Goal: Information Seeking & Learning: Learn about a topic

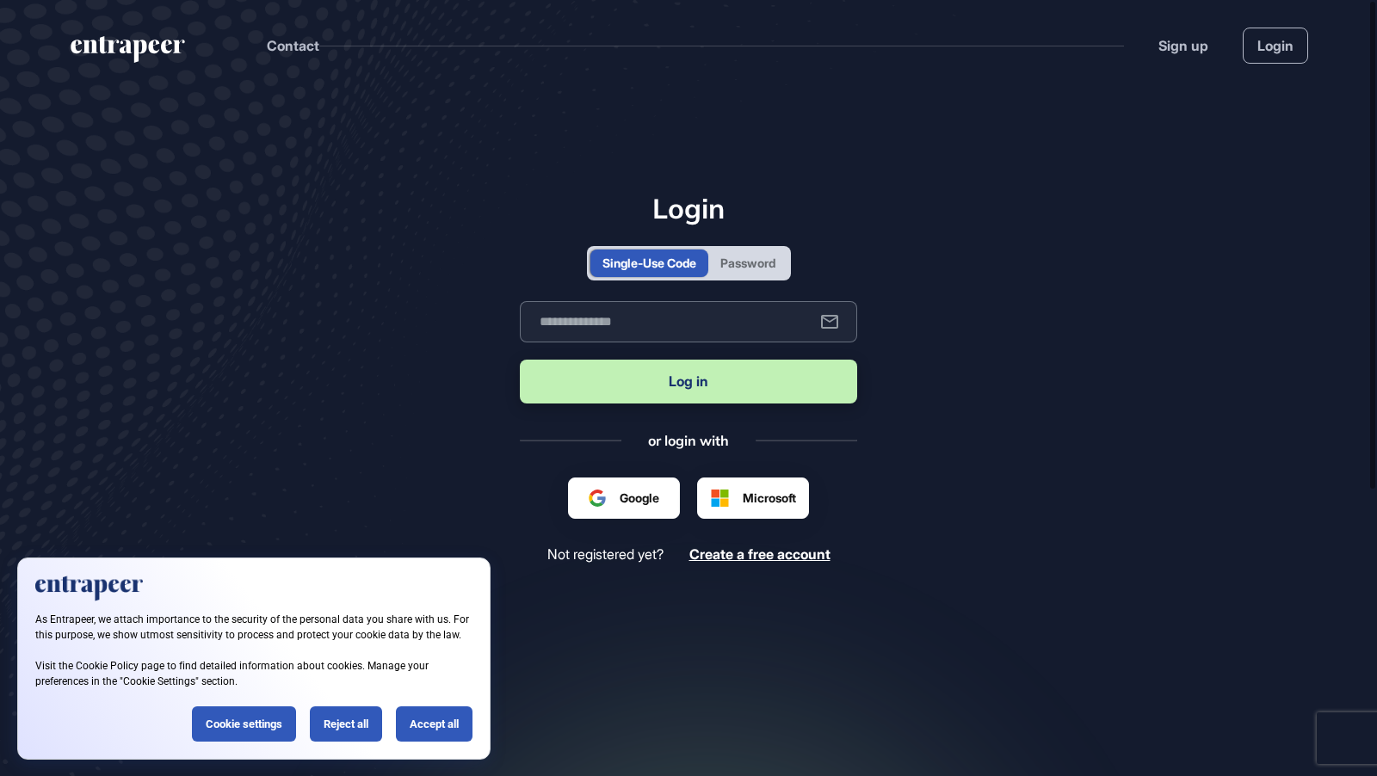
click at [612, 329] on input "text" at bounding box center [688, 321] width 337 height 41
type input "**********"
click at [640, 380] on button "Log in" at bounding box center [688, 382] width 337 height 44
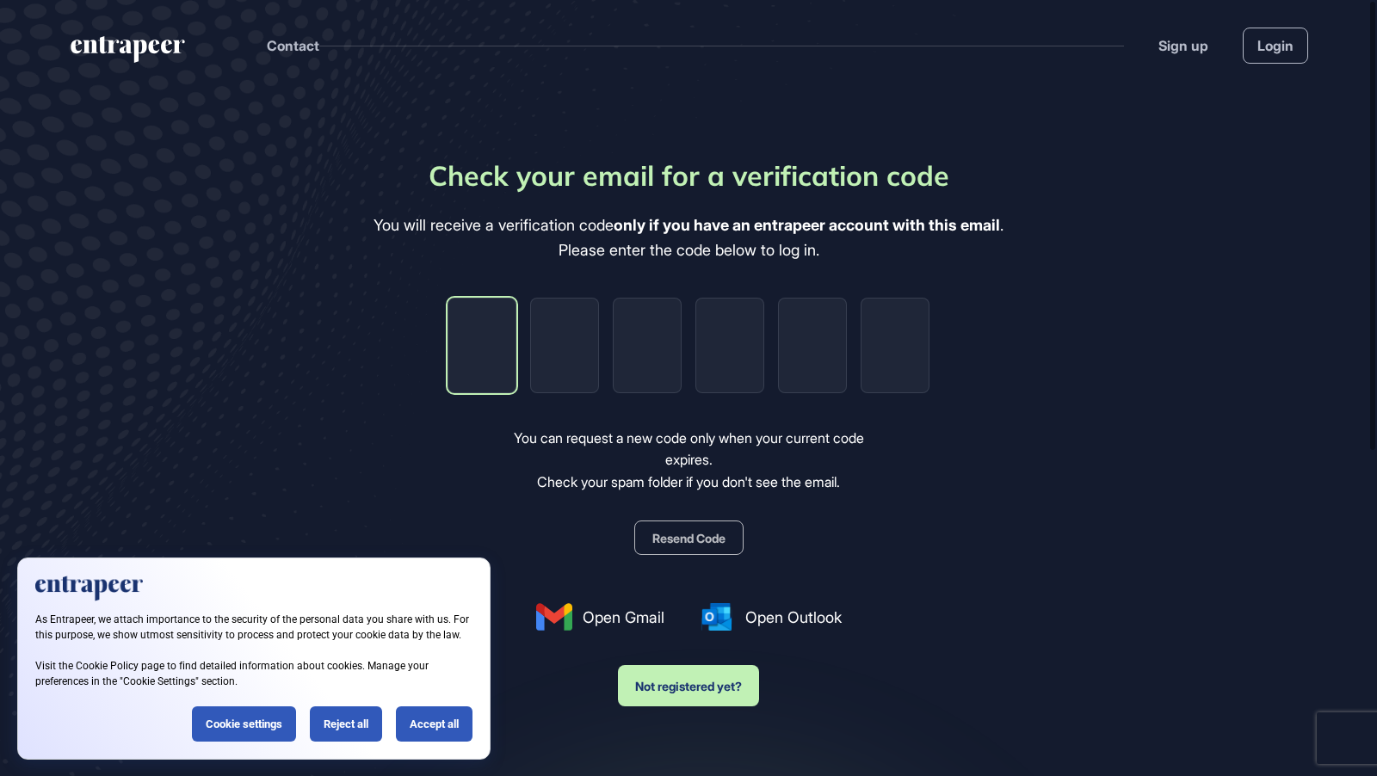
type input "*"
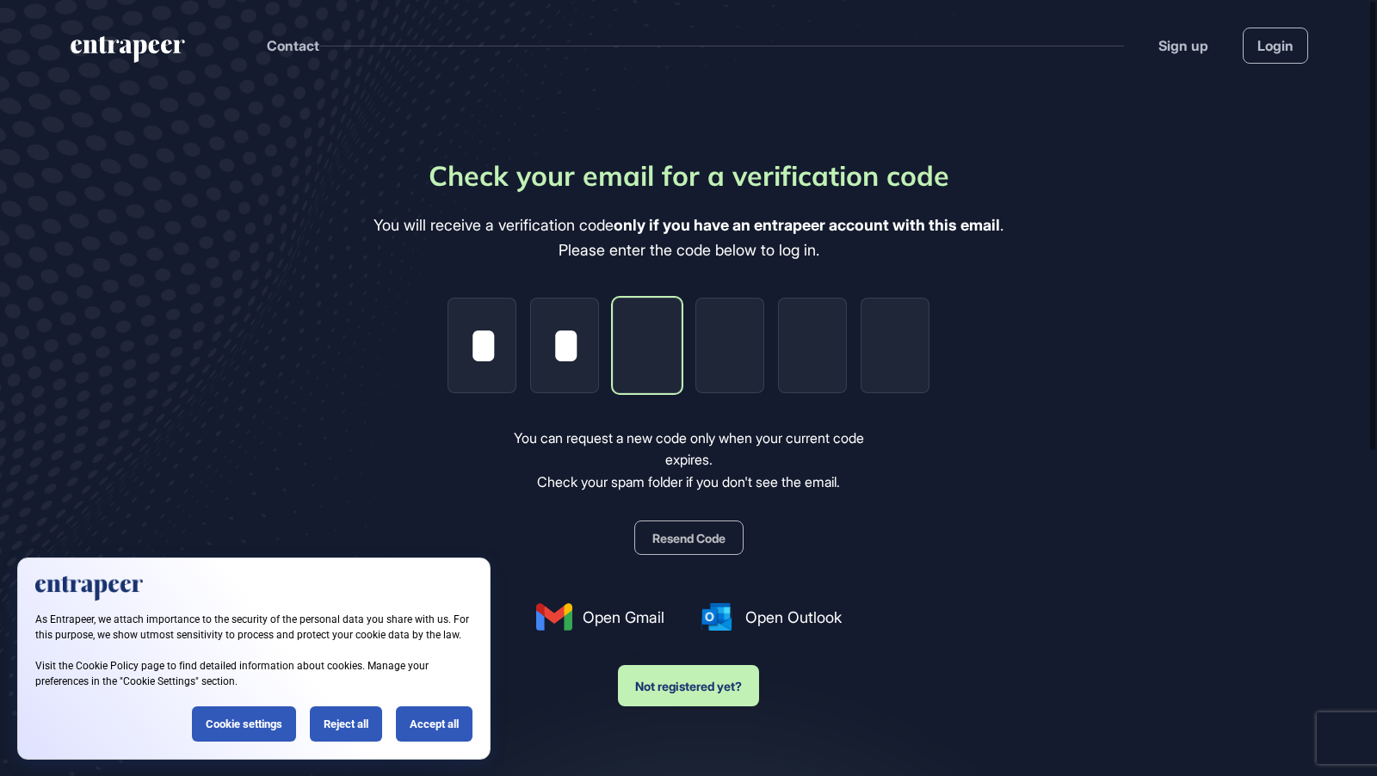
type input "*"
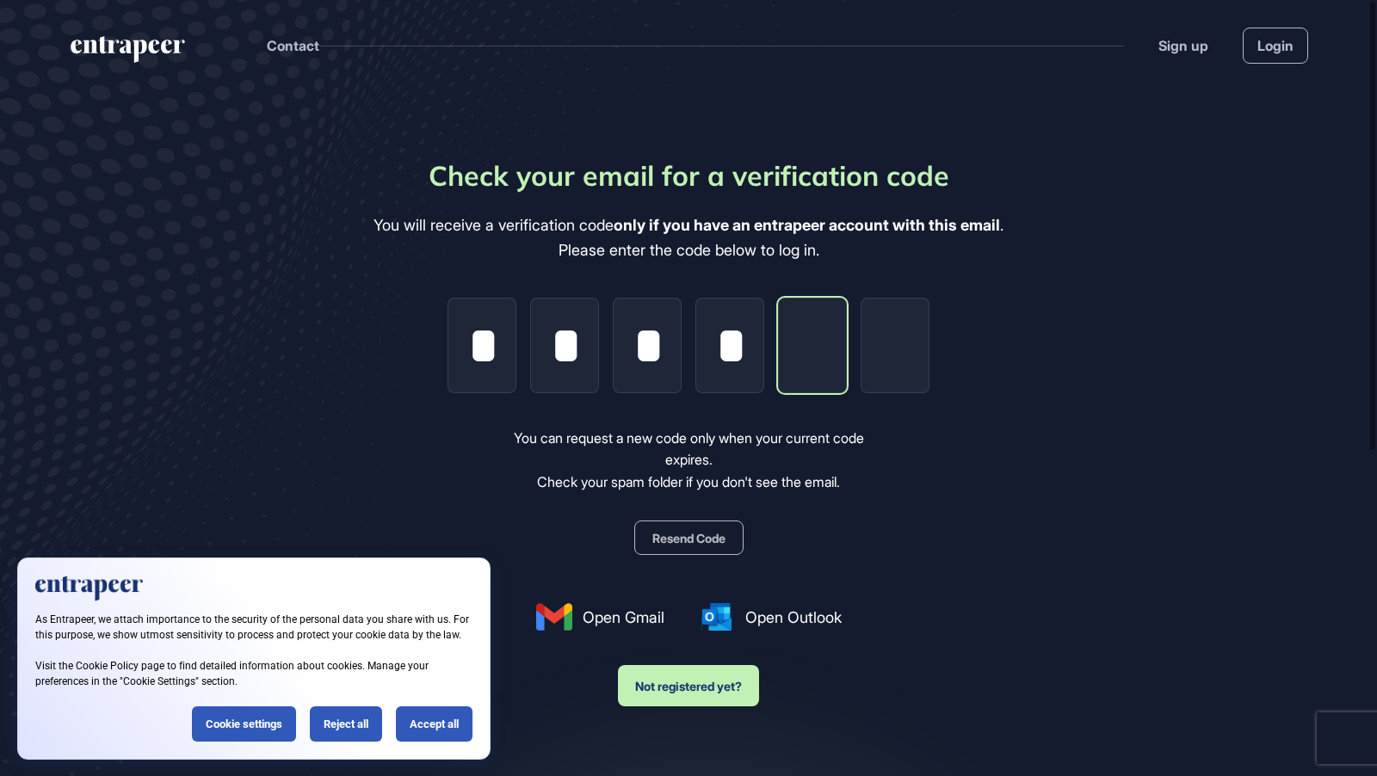
type input "*"
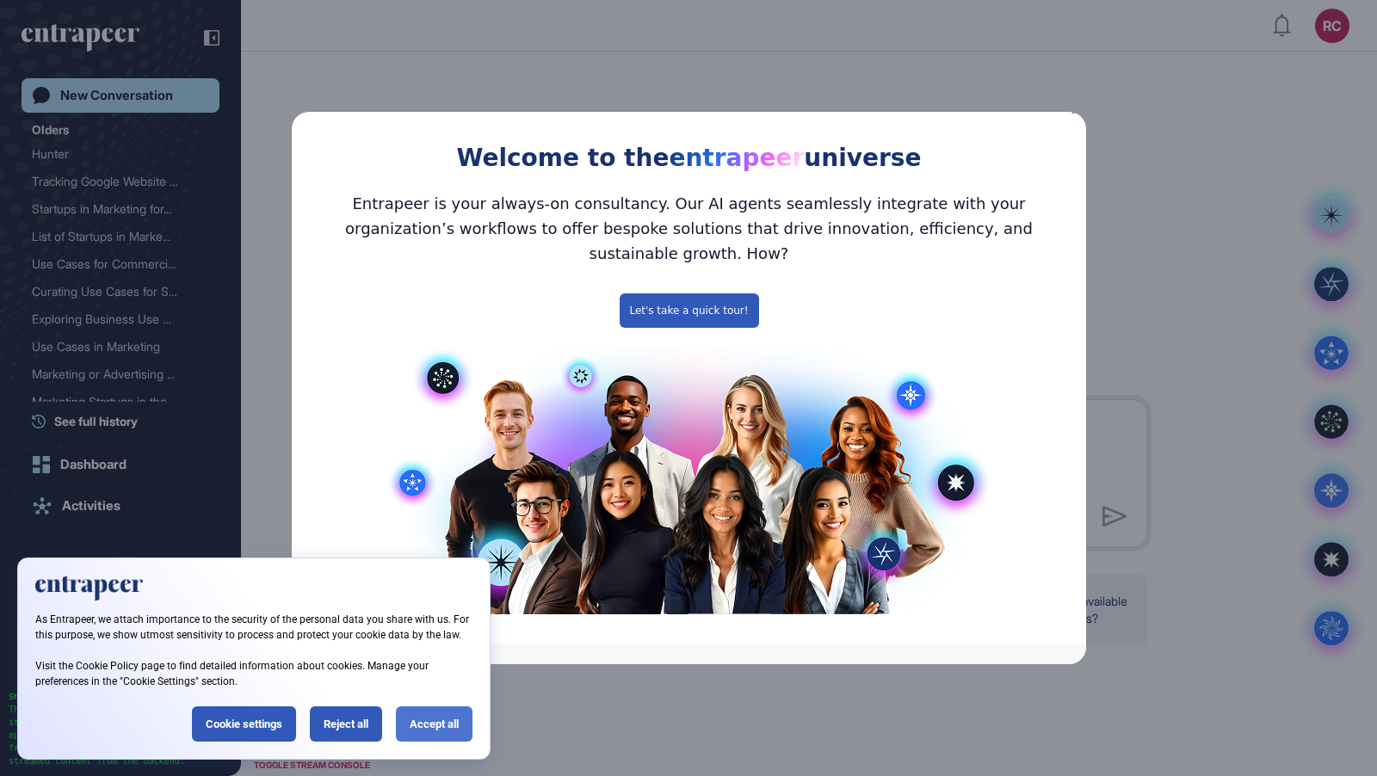
click at [443, 729] on div "Accept all" at bounding box center [434, 724] width 77 height 35
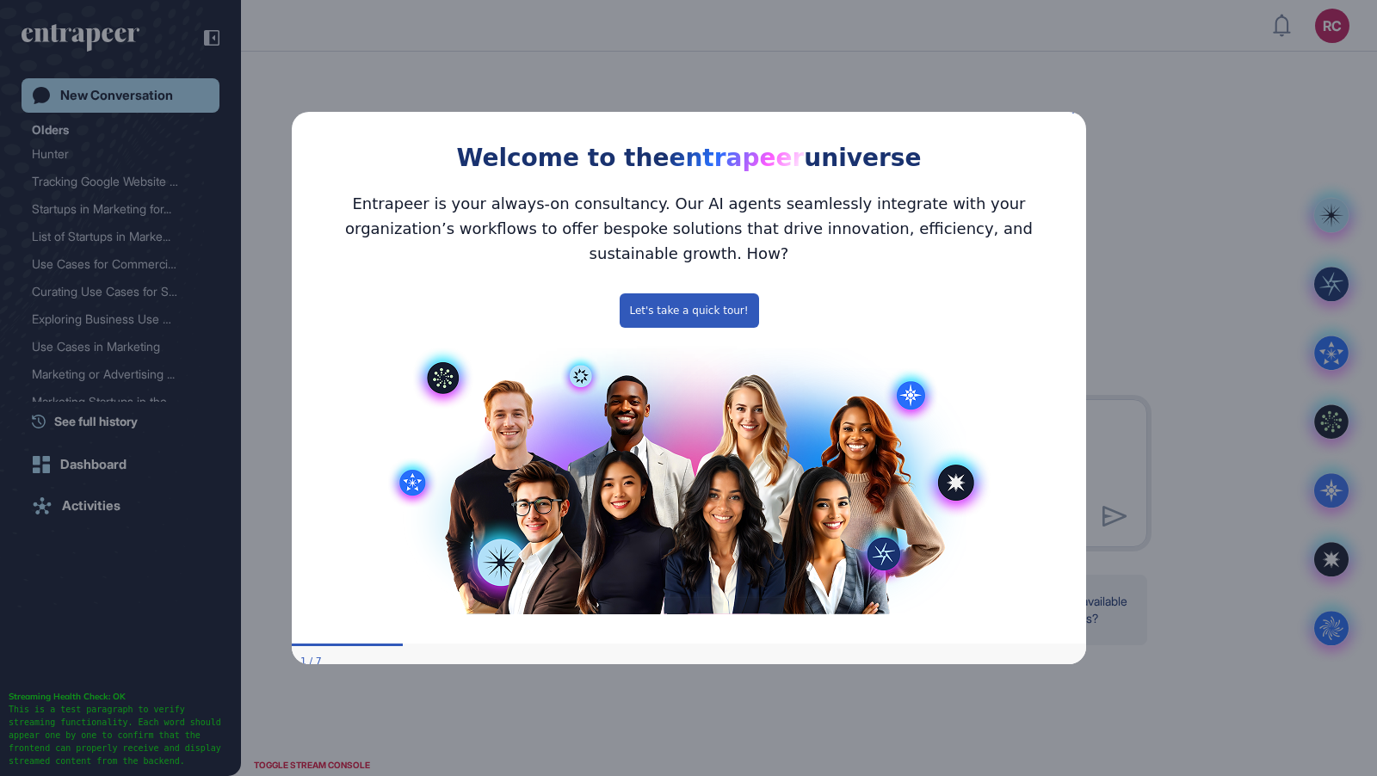
click at [1074, 113] on icon "Close Preview" at bounding box center [1075, 109] width 7 height 7
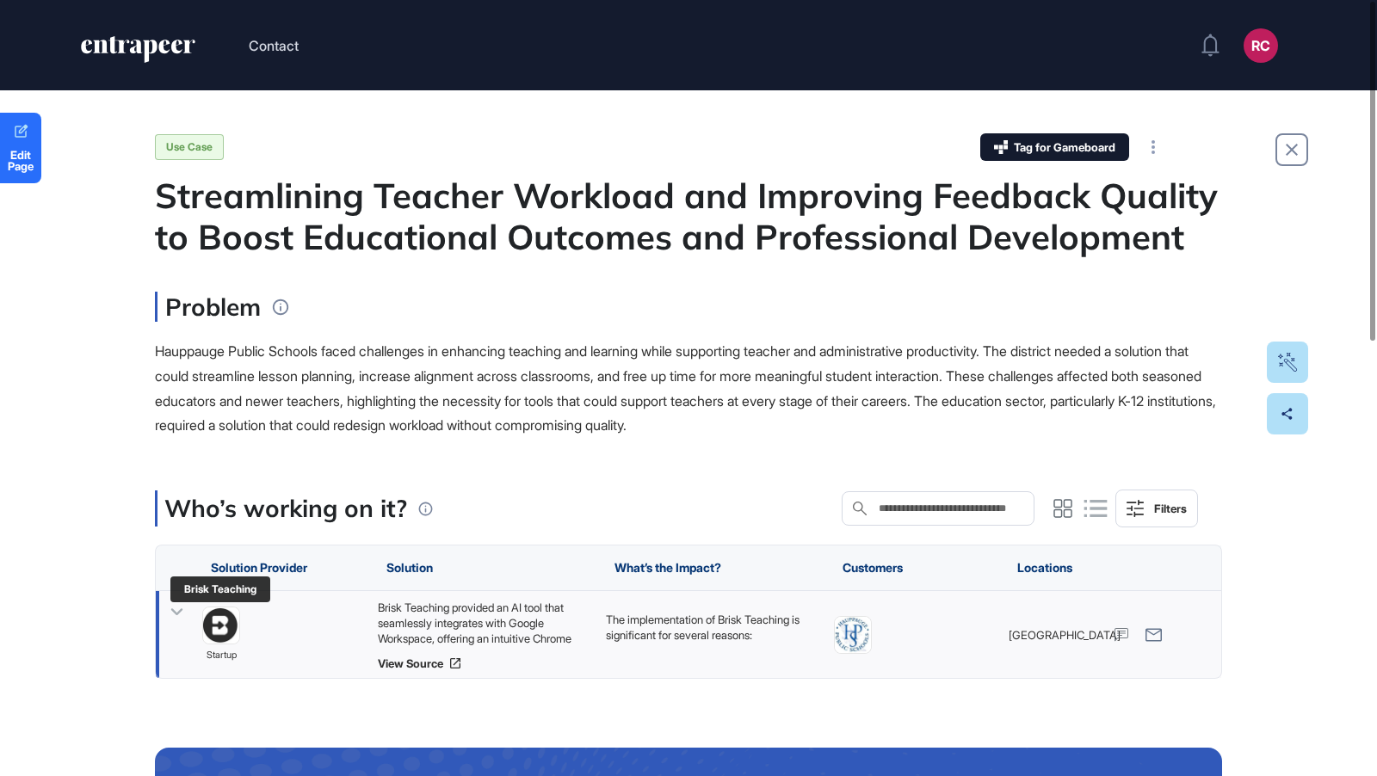
click at [226, 623] on img at bounding box center [221, 626] width 36 height 36
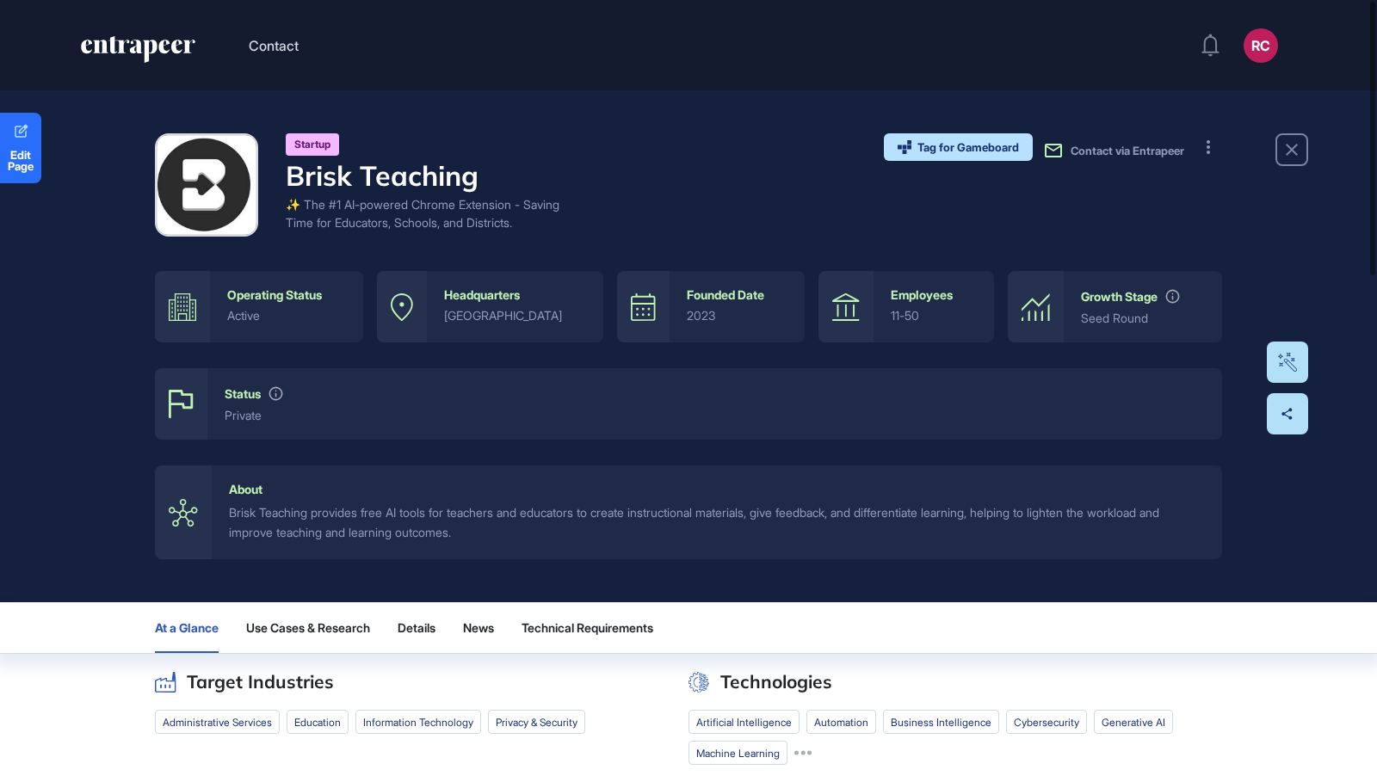
drag, startPoint x: 222, startPoint y: 624, endPoint x: 610, endPoint y: 0, distance: 735.0
drag, startPoint x: 226, startPoint y: 195, endPoint x: 547, endPoint y: 4, distance: 373.2
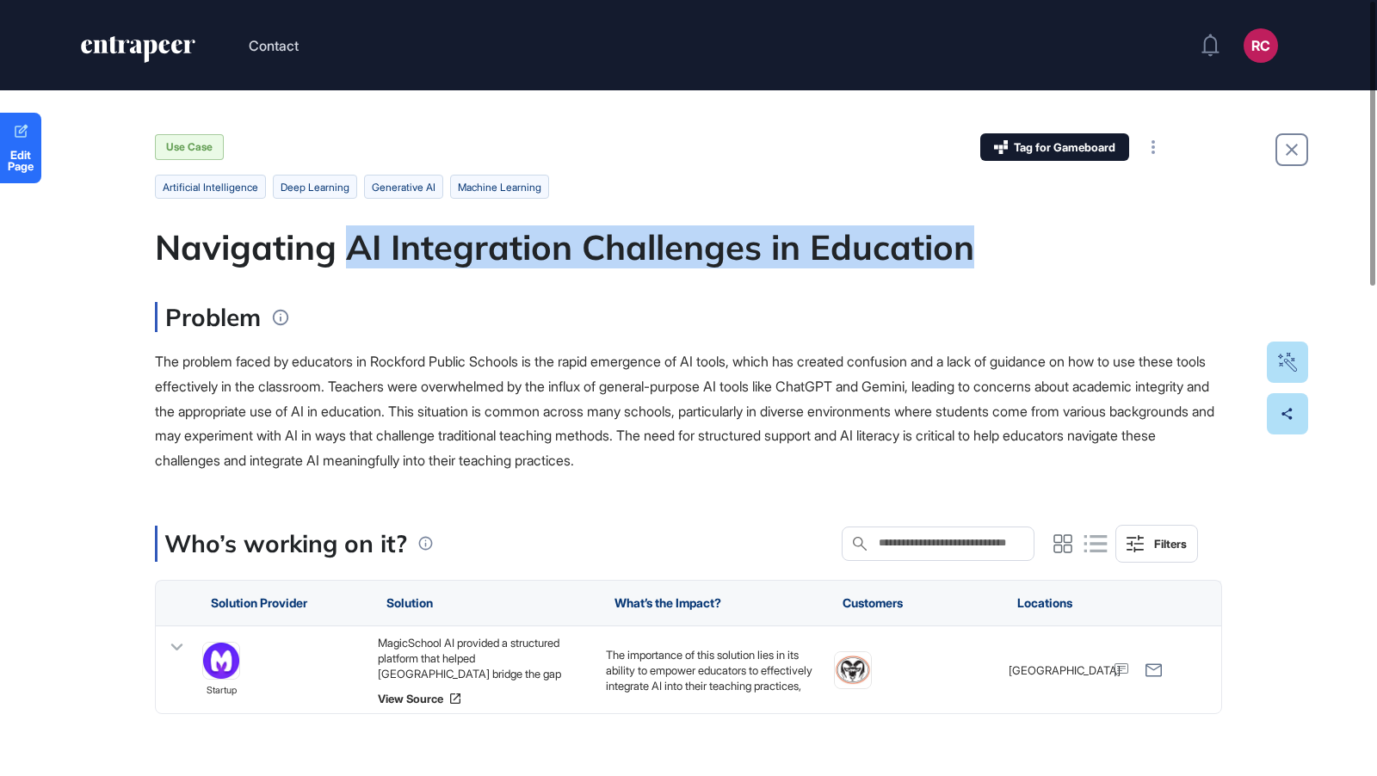
drag, startPoint x: 349, startPoint y: 249, endPoint x: 973, endPoint y: 246, distance: 624.1
click at [973, 246] on div "Navigating AI Integration Challenges in Education" at bounding box center [688, 246] width 1067 height 41
copy div "AI Integration Challenges in Education"
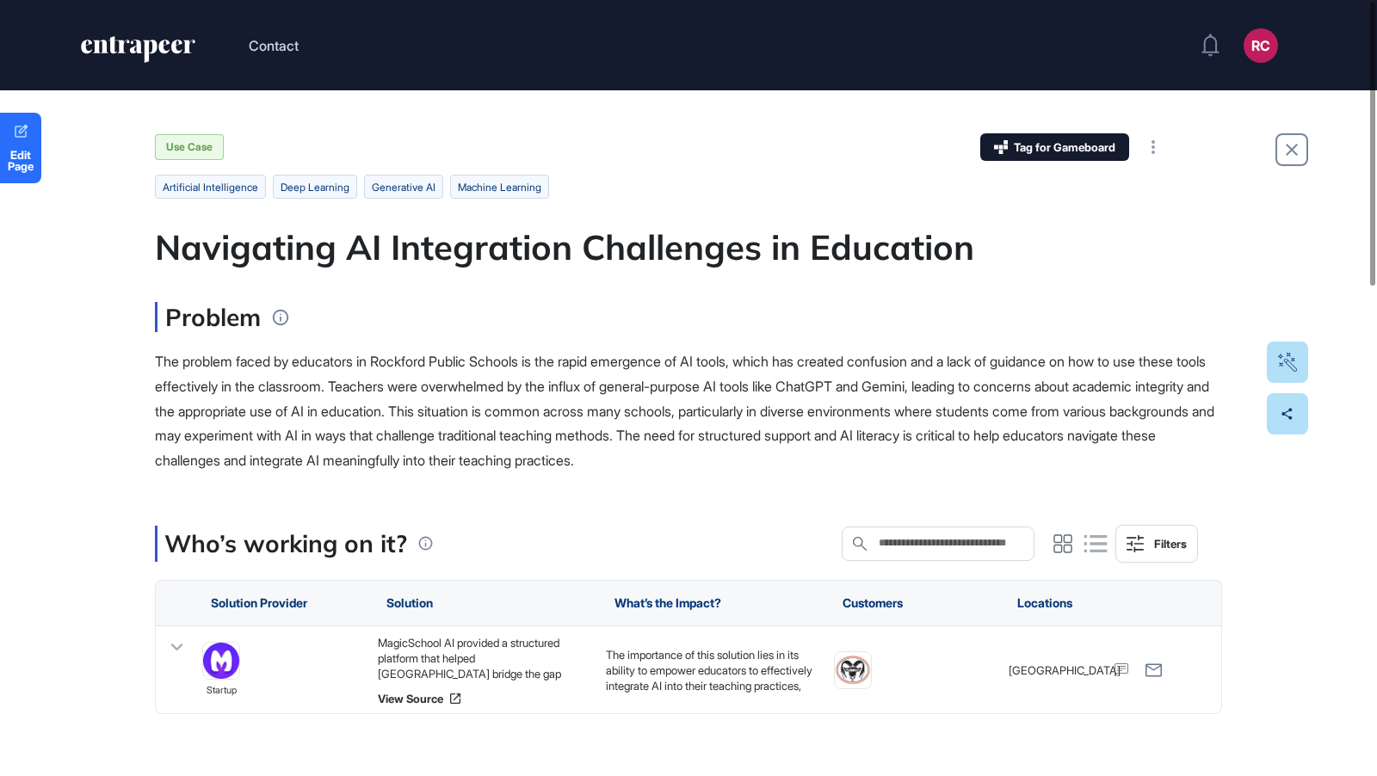
click at [641, 186] on ul "artificial intelligence deep learning Generative AI machine learning" at bounding box center [688, 187] width 1067 height 24
drag, startPoint x: 220, startPoint y: 671, endPoint x: 850, endPoint y: 1, distance: 920.2
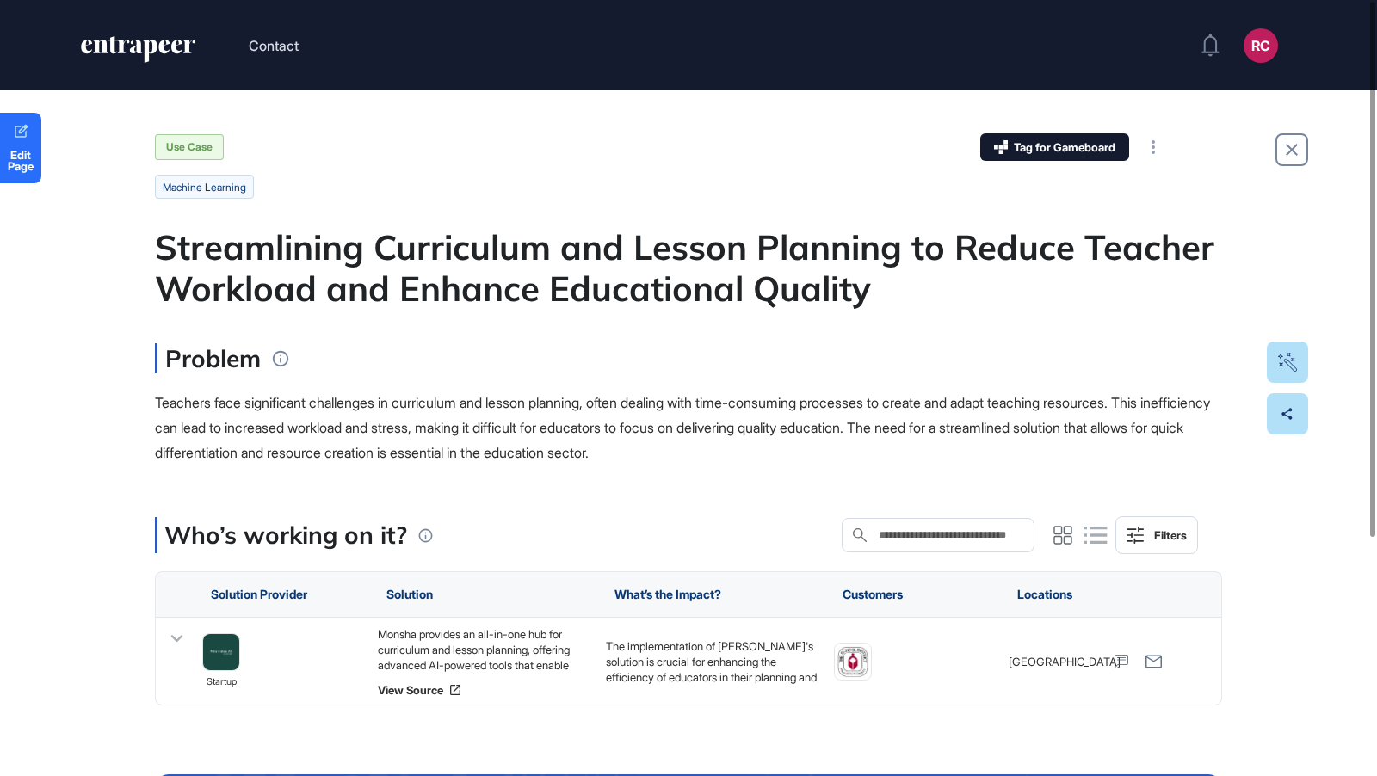
drag, startPoint x: 231, startPoint y: 665, endPoint x: 836, endPoint y: 12, distance: 890.6
click at [0, 0] on div "Contact RC Admin Dashboard Dashboard Profile My Content Request More Data Edit …" at bounding box center [688, 561] width 1377 height 1122
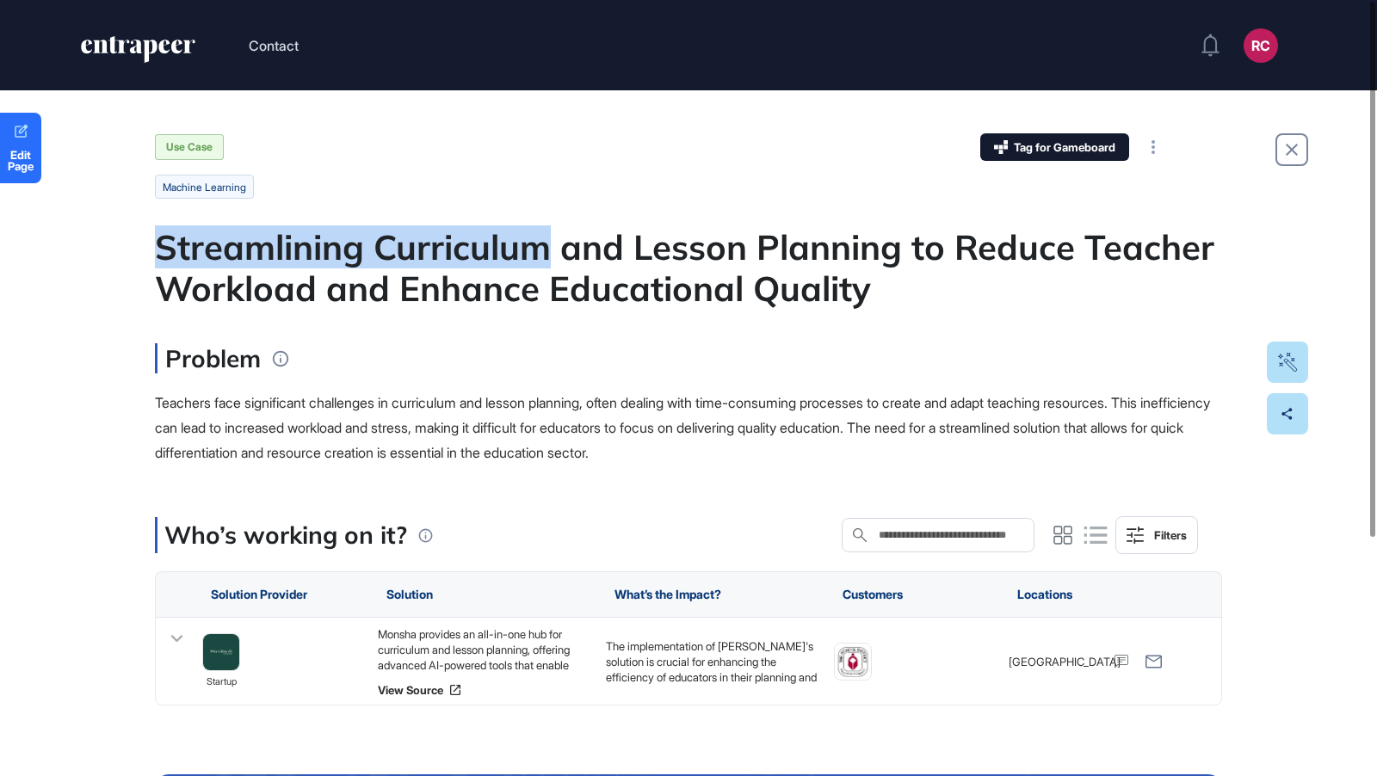
drag, startPoint x: 157, startPoint y: 244, endPoint x: 544, endPoint y: 239, distance: 387.4
click at [544, 239] on div "Streamlining Curriculum and Lesson Planning to Reduce Teacher Workload and Enha…" at bounding box center [688, 267] width 1067 height 83
copy div "Streamlining Curriculum"
